Goal: Obtain resource: Download file/media

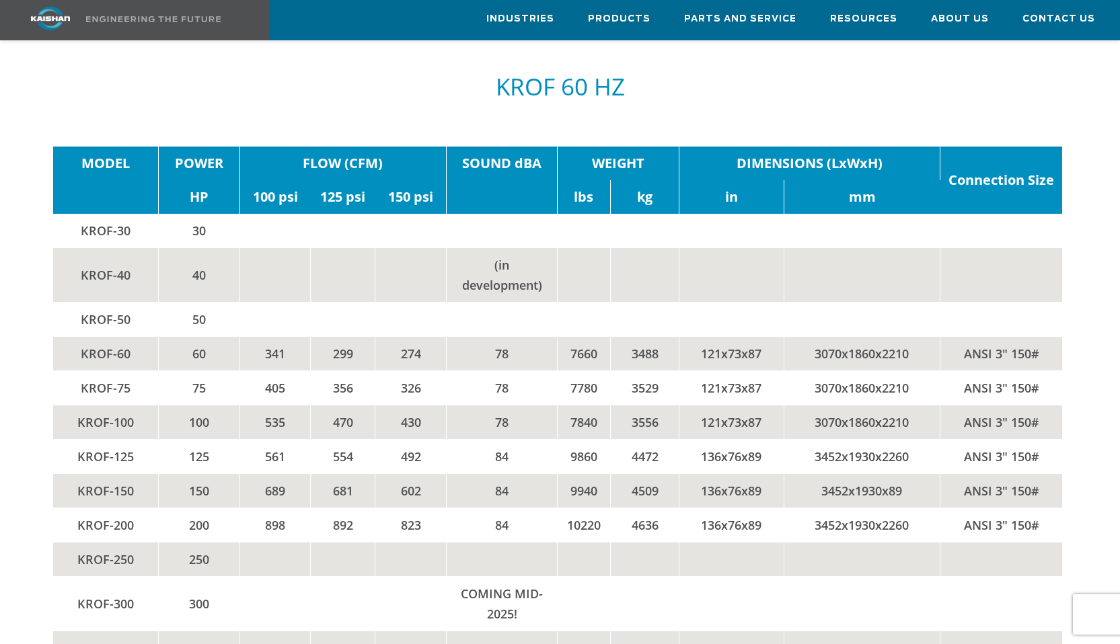
scroll to position [2286, 0]
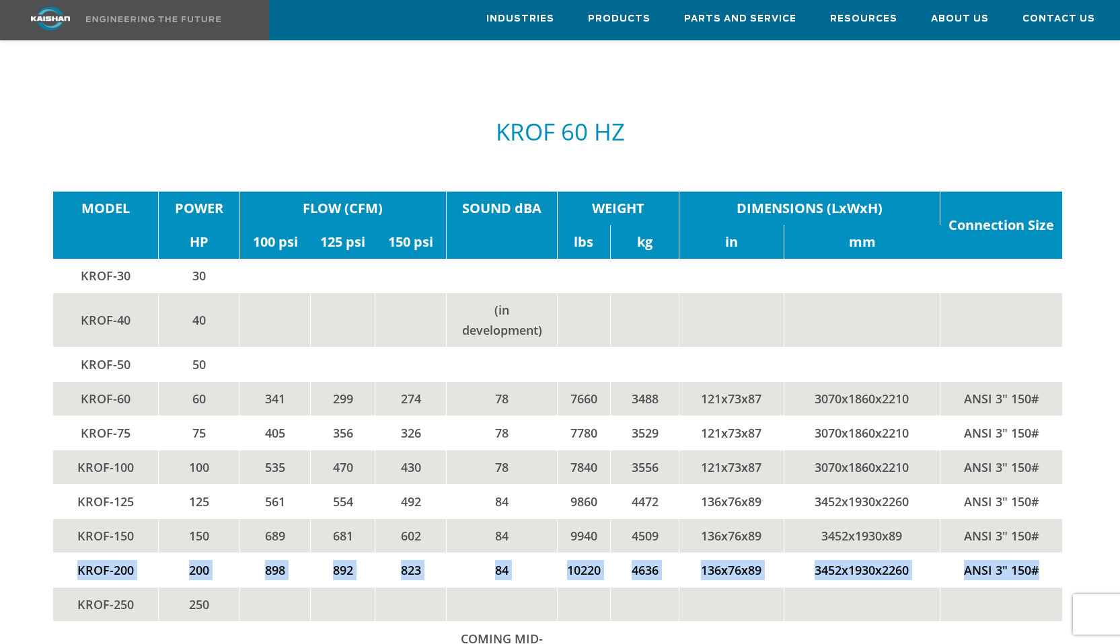
drag, startPoint x: 73, startPoint y: 536, endPoint x: 1054, endPoint y: 529, distance: 981.1
click at [1054, 553] on tr "KROF-200 200 898 892 823 84 10220 4636 136x76x89 3452x1930x2260 ANSI 3" 150#" at bounding box center [557, 570] width 1009 height 34
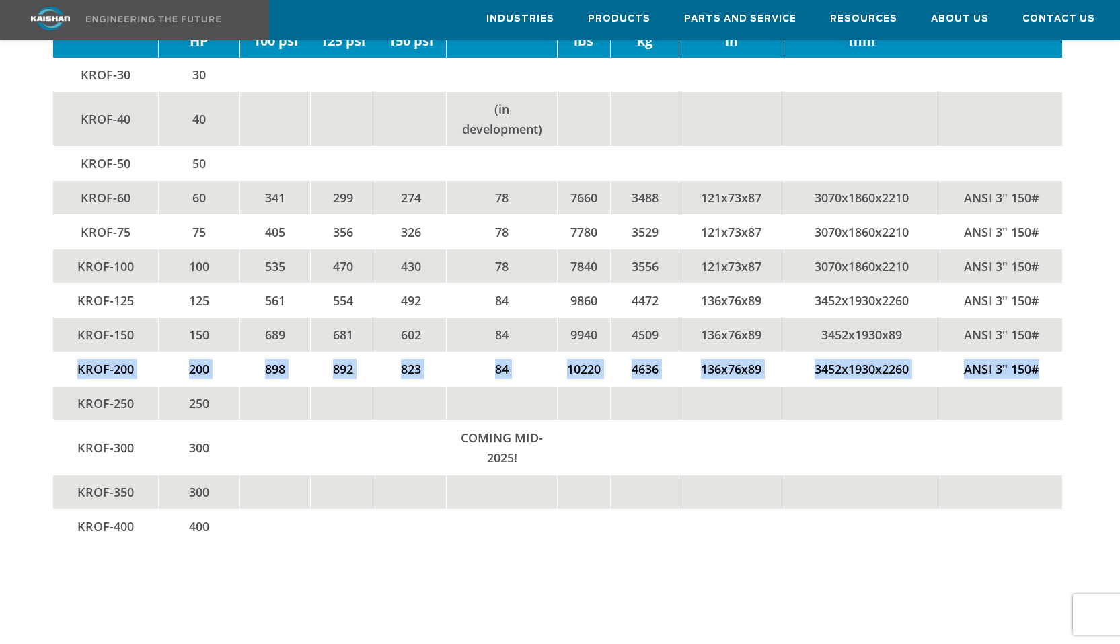
scroll to position [2488, 0]
click at [81, 351] on td "KROF-200" at bounding box center [106, 368] width 106 height 34
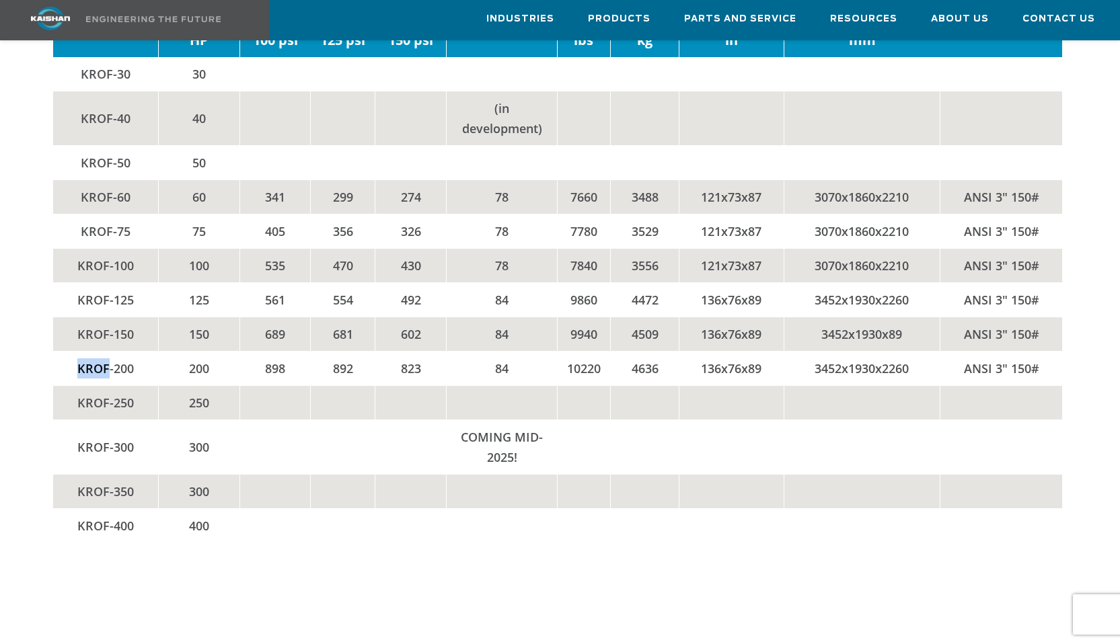
click at [81, 351] on td "KROF-200" at bounding box center [106, 368] width 106 height 34
drag, startPoint x: 81, startPoint y: 332, endPoint x: 90, endPoint y: 332, distance: 8.7
click at [89, 351] on td "KROF-200" at bounding box center [106, 368] width 106 height 34
drag, startPoint x: 139, startPoint y: 331, endPoint x: 78, endPoint y: 336, distance: 60.7
click at [78, 351] on td "KROF-200" at bounding box center [106, 368] width 106 height 34
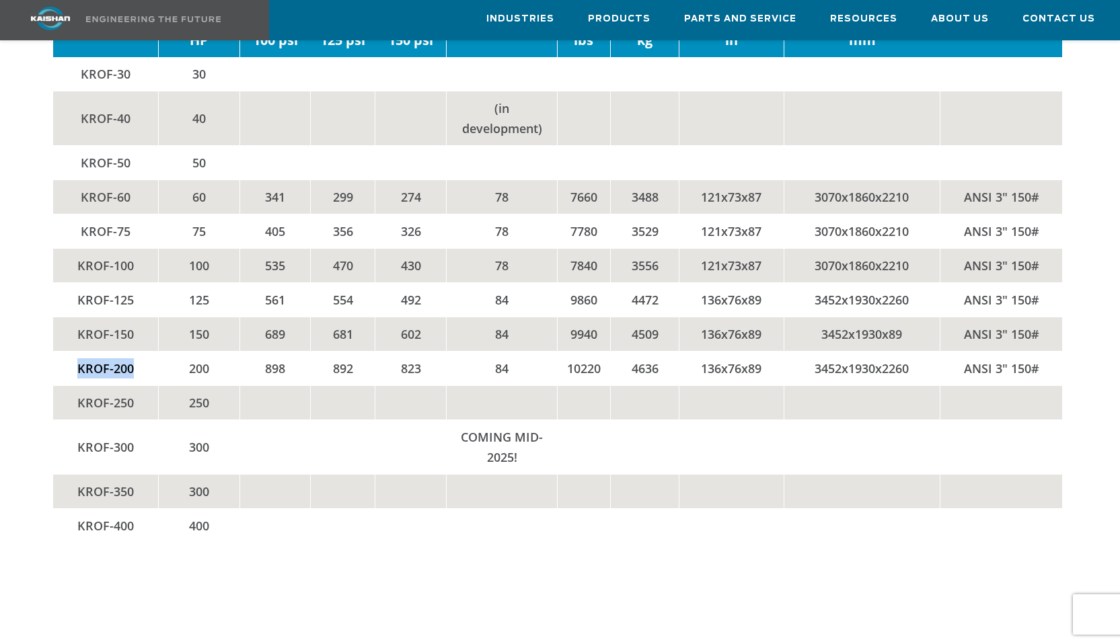
copy td "KROF-200"
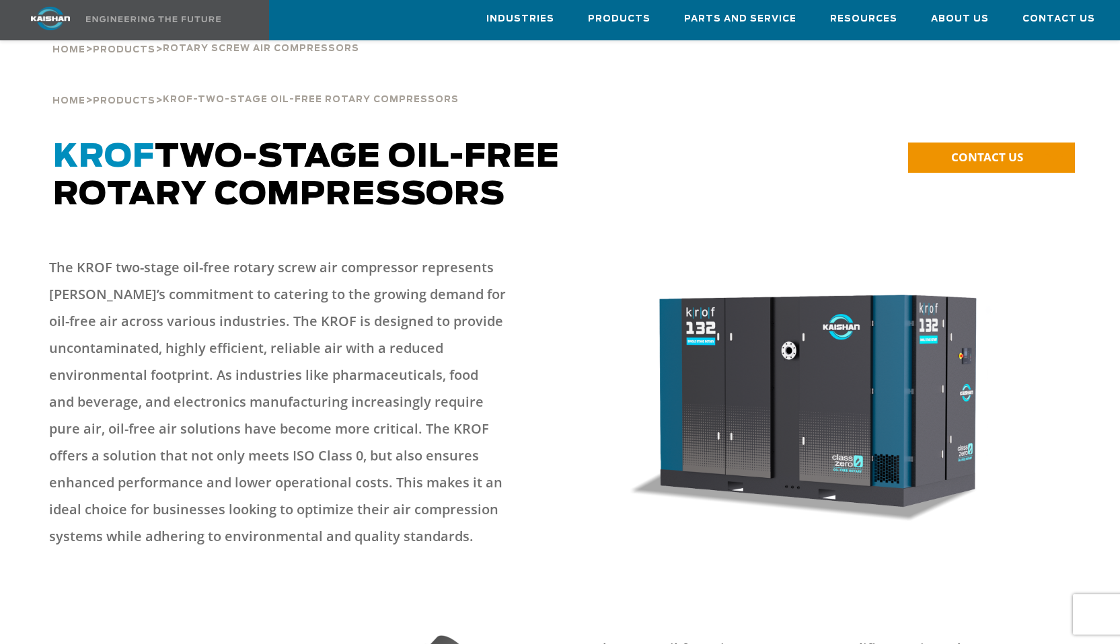
scroll to position [0, 0]
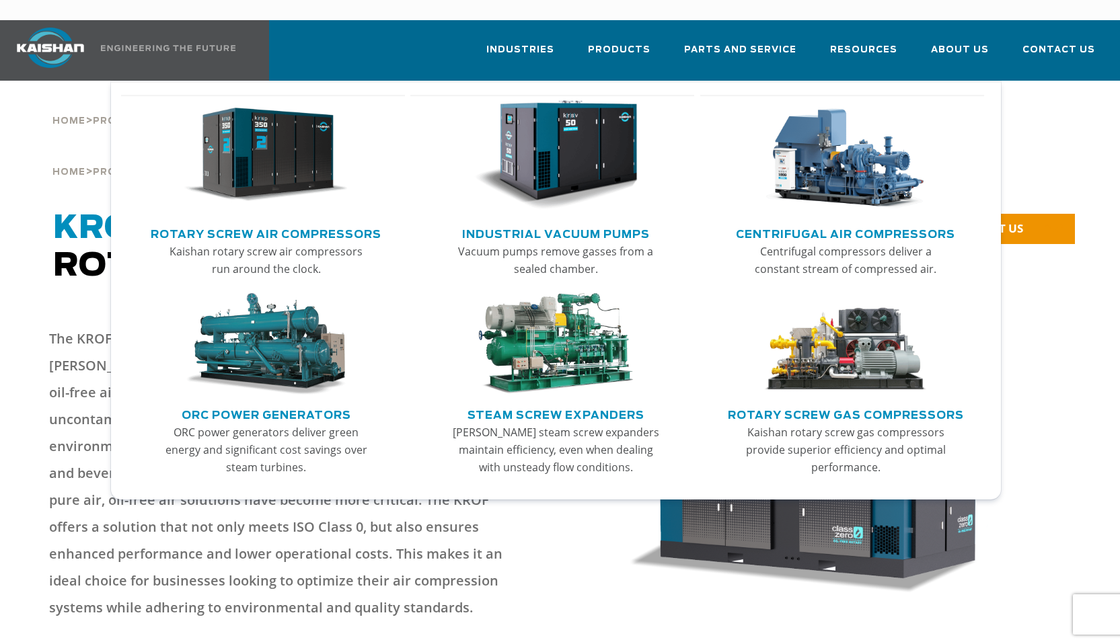
click at [268, 223] on link "Rotary Screw Air Compressors" at bounding box center [266, 233] width 231 height 20
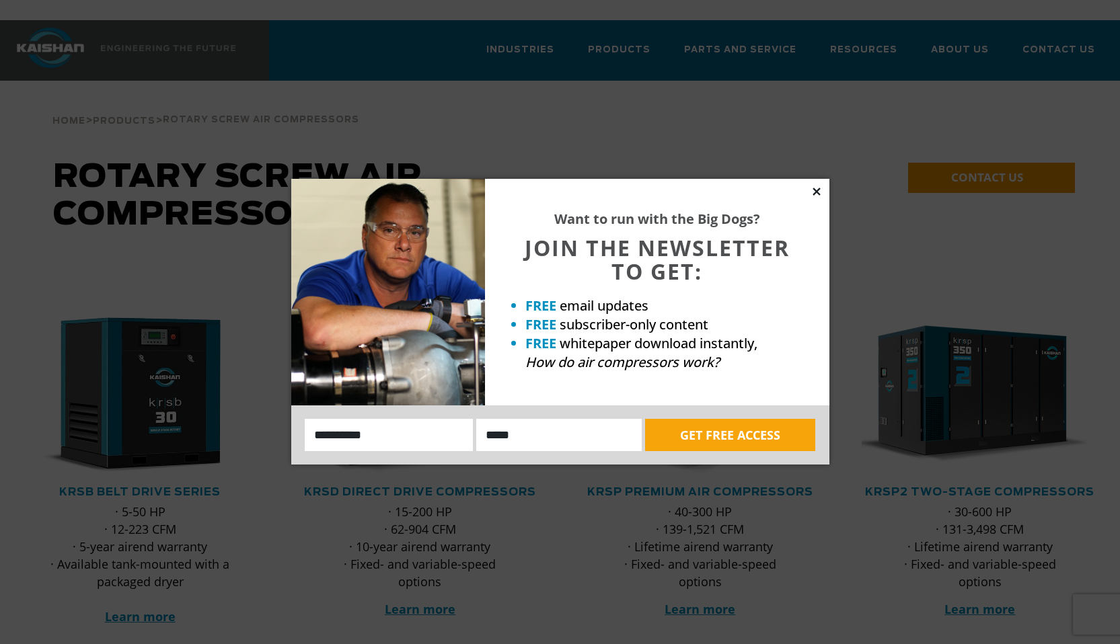
click at [815, 192] on icon at bounding box center [815, 191] width 7 height 7
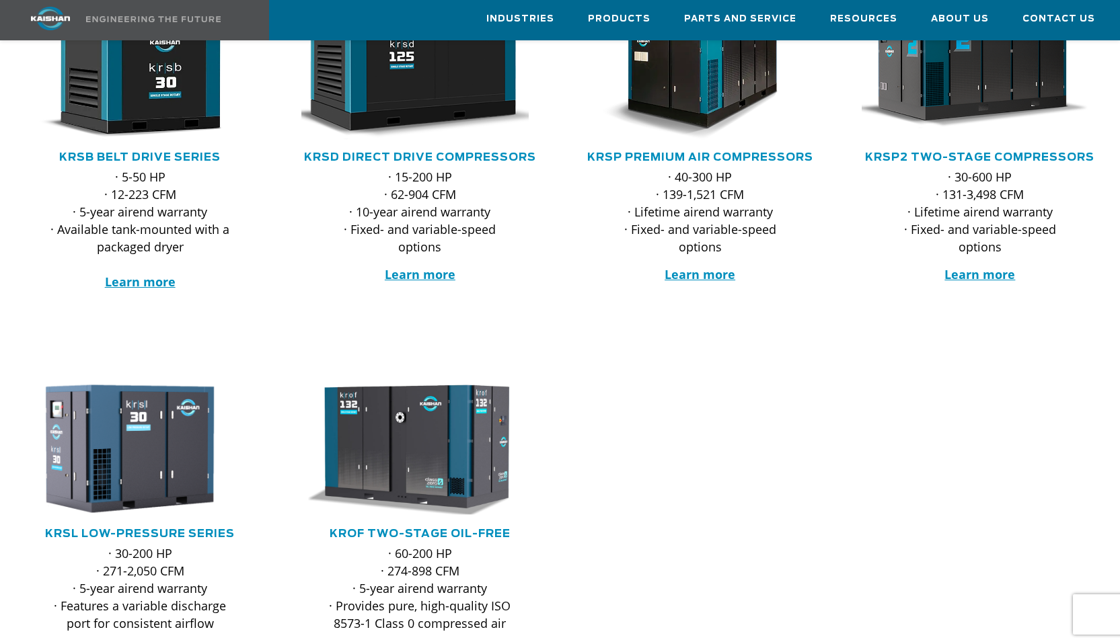
scroll to position [336, 0]
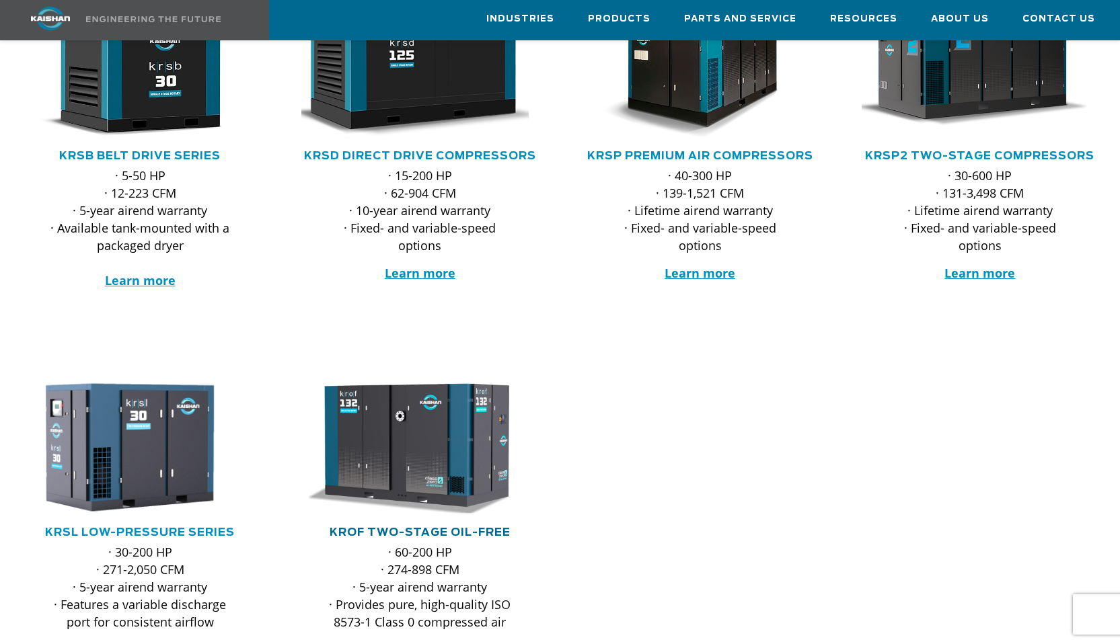
click at [428, 527] on link "KROF TWO-STAGE OIL-FREE" at bounding box center [419, 532] width 181 height 11
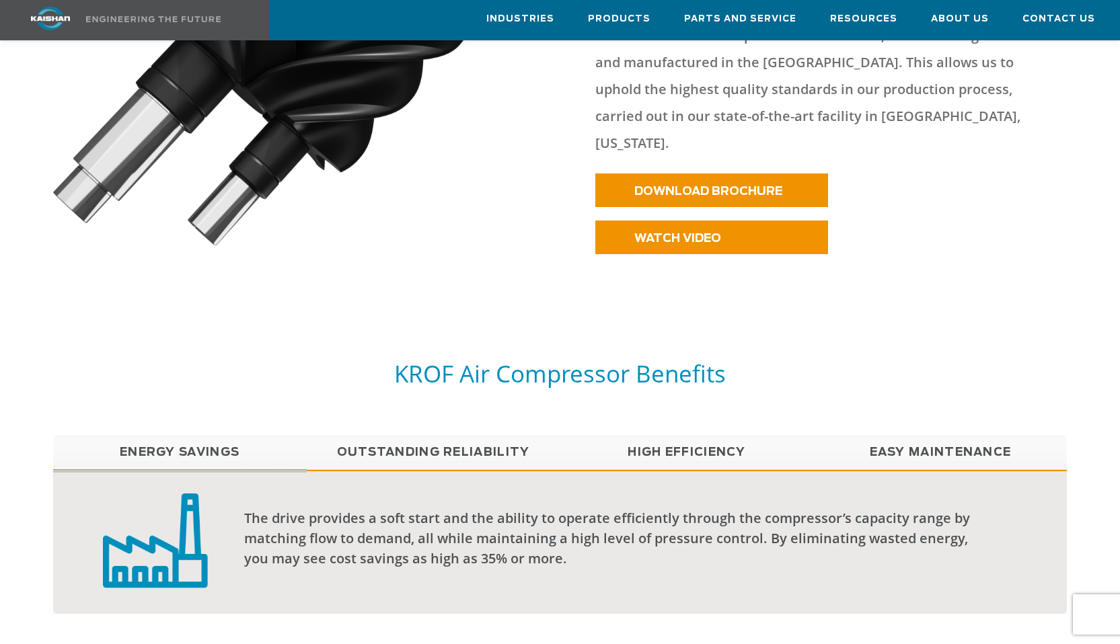
scroll to position [926, 0]
click at [432, 436] on link "Outstanding Reliability" at bounding box center [434, 453] width 254 height 34
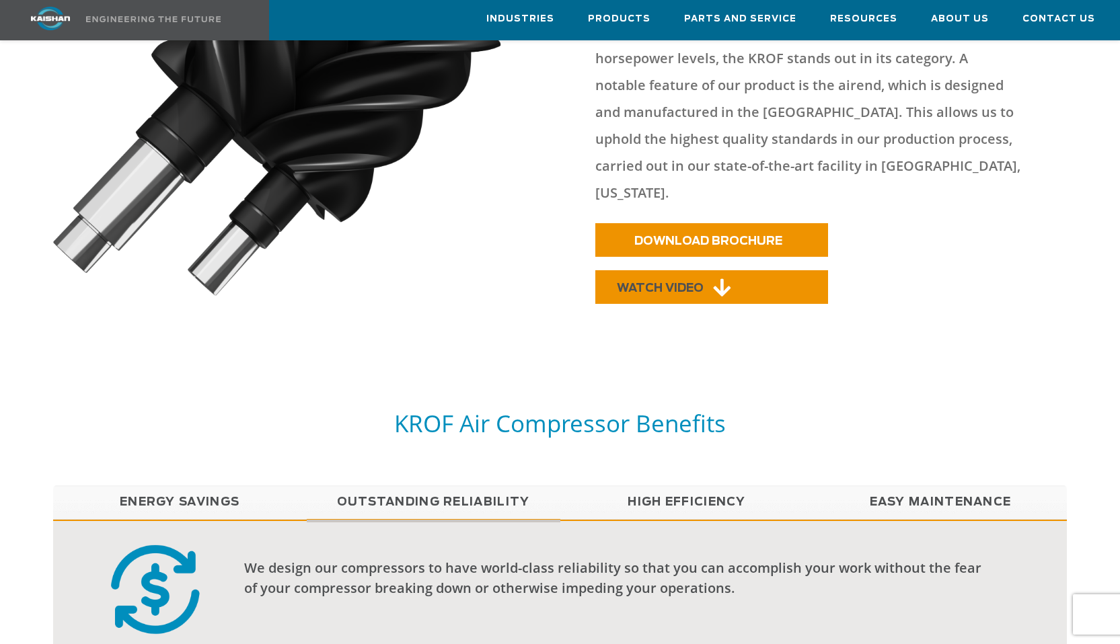
scroll to position [874, 0]
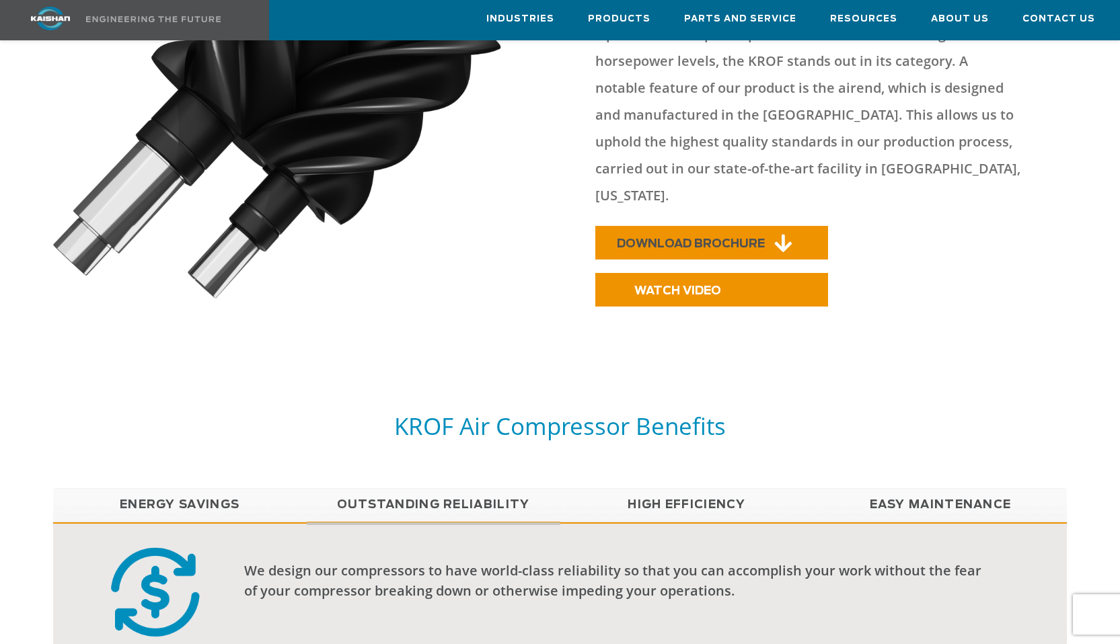
click at [689, 238] on span "DOWNLOAD BROCHURE" at bounding box center [691, 243] width 148 height 11
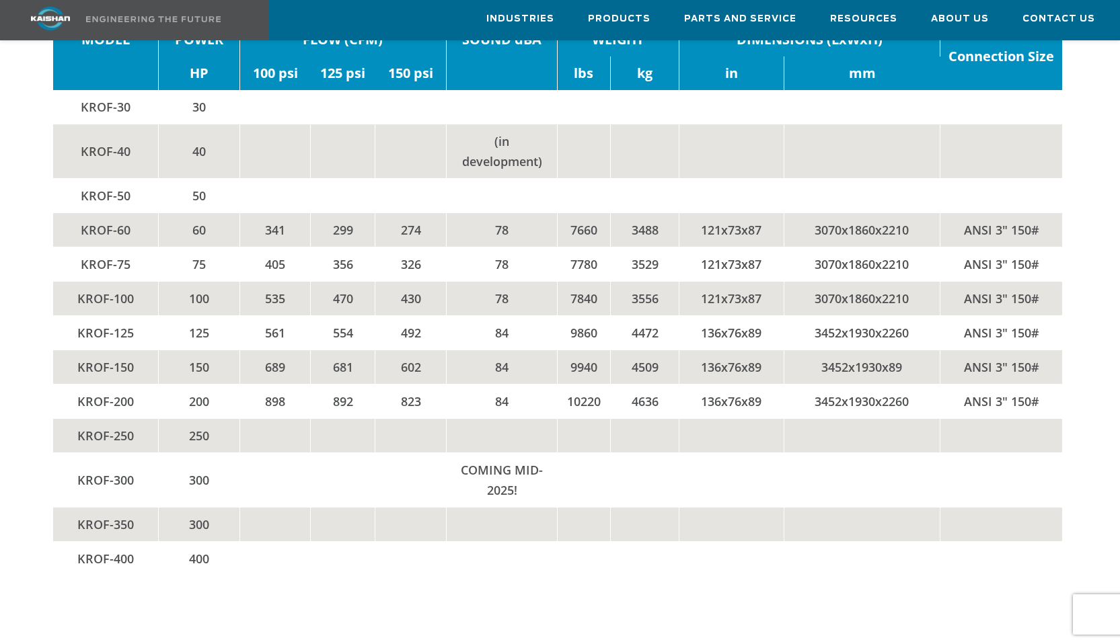
scroll to position [2353, 0]
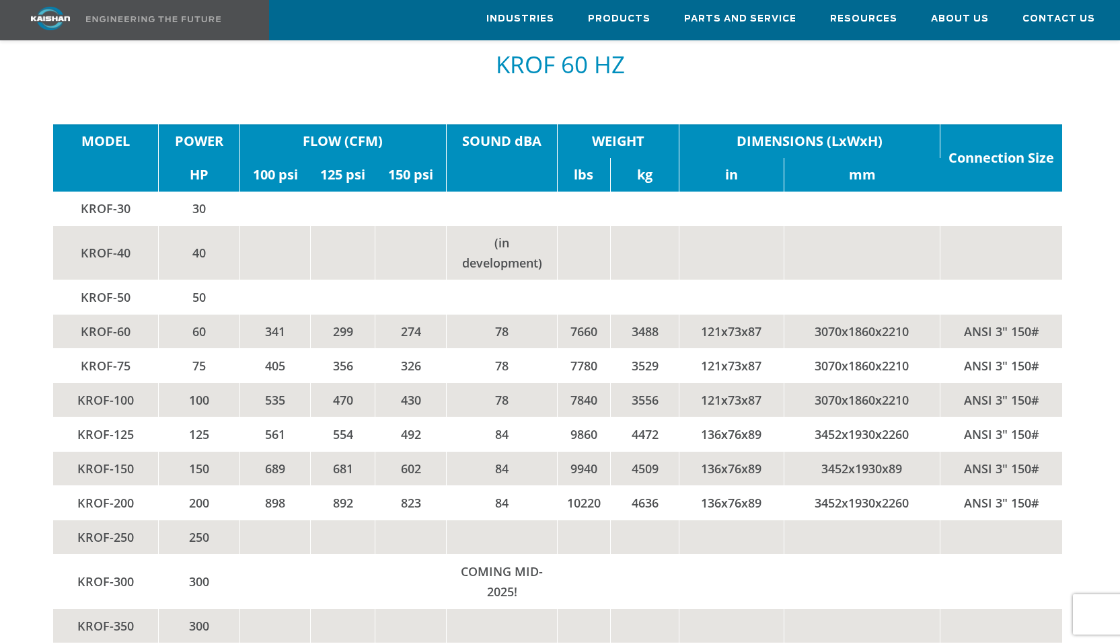
click at [276, 314] on td "341" at bounding box center [274, 331] width 71 height 34
drag, startPoint x: 276, startPoint y: 295, endPoint x: 345, endPoint y: 287, distance: 69.7
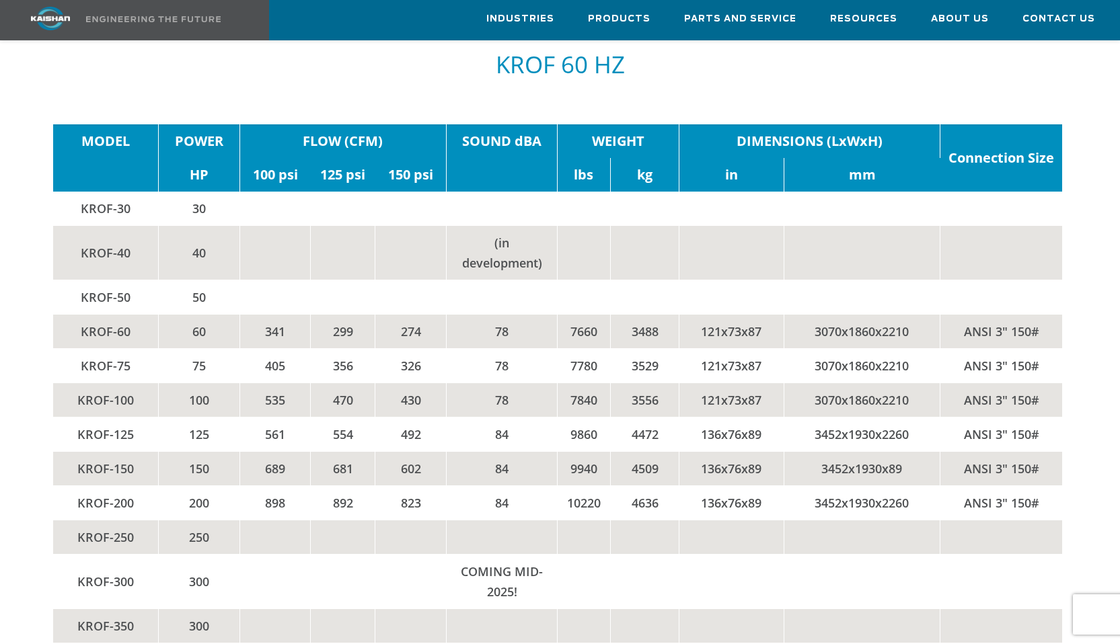
click at [345, 314] on td "299" at bounding box center [343, 331] width 65 height 34
click at [344, 314] on td "299" at bounding box center [343, 331] width 65 height 34
drag, startPoint x: 344, startPoint y: 287, endPoint x: 270, endPoint y: 290, distance: 74.0
click at [270, 314] on td "341" at bounding box center [274, 331] width 71 height 34
